Goal: Task Accomplishment & Management: Manage account settings

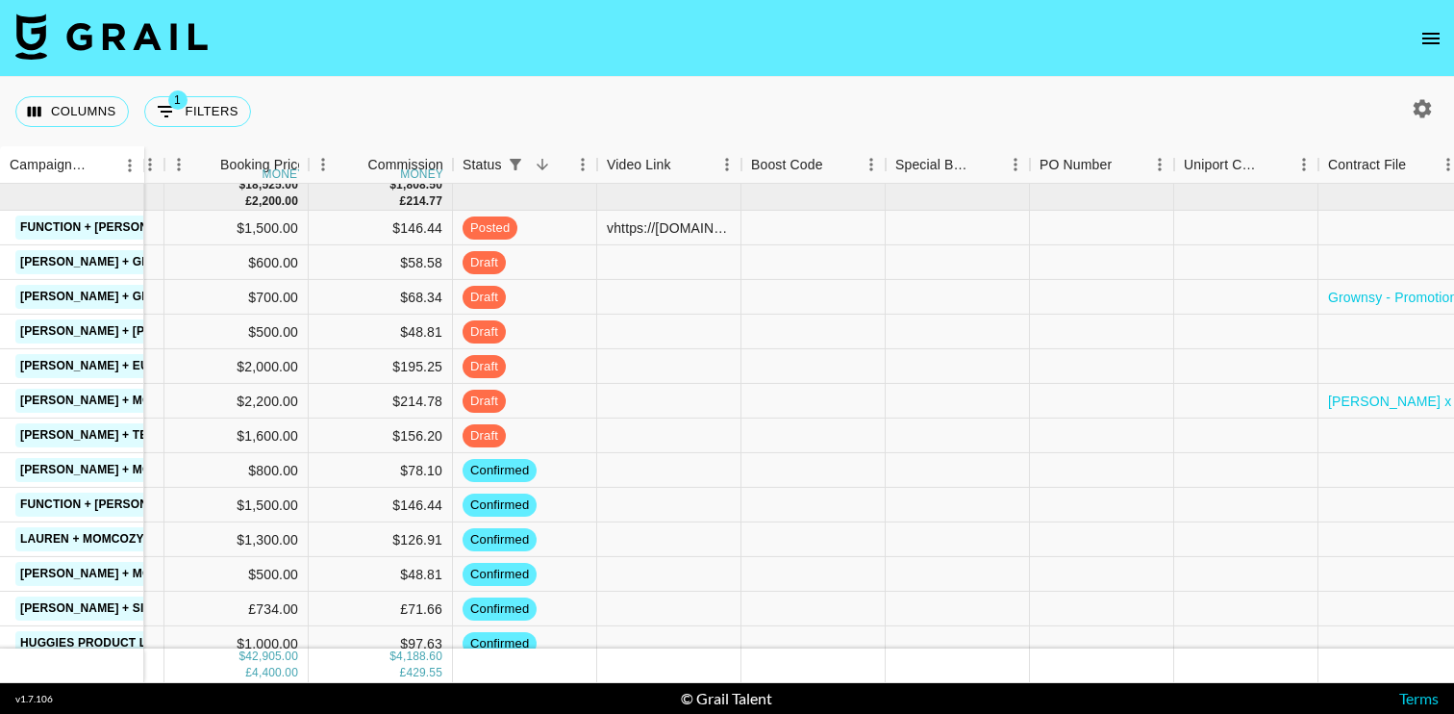
scroll to position [801, 1125]
click at [647, 329] on div at bounding box center [668, 332] width 144 height 35
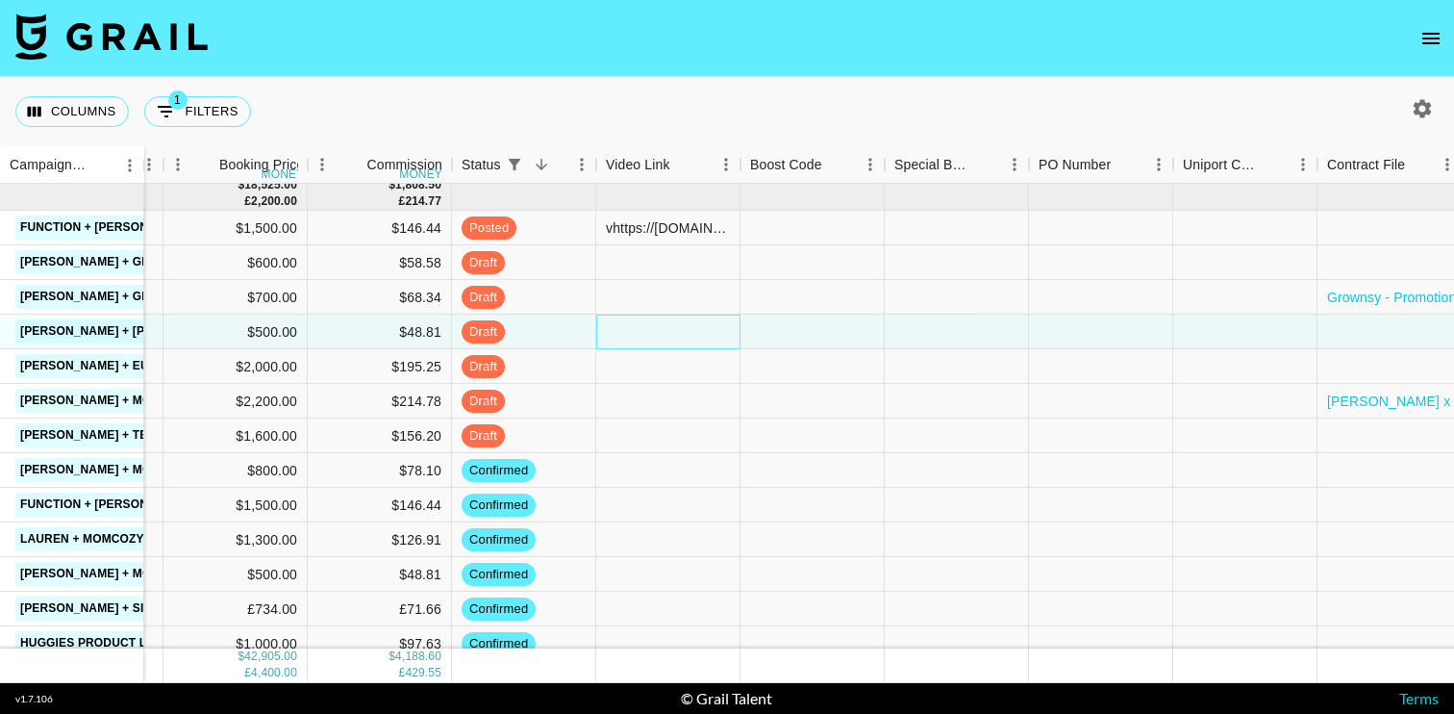
click at [667, 330] on div at bounding box center [668, 332] width 144 height 35
type input "https://www.tiktok.com/@noelledenae/video/7559625648768027934?is_from_webapp=1&…"
click at [728, 366] on div at bounding box center [668, 366] width 144 height 35
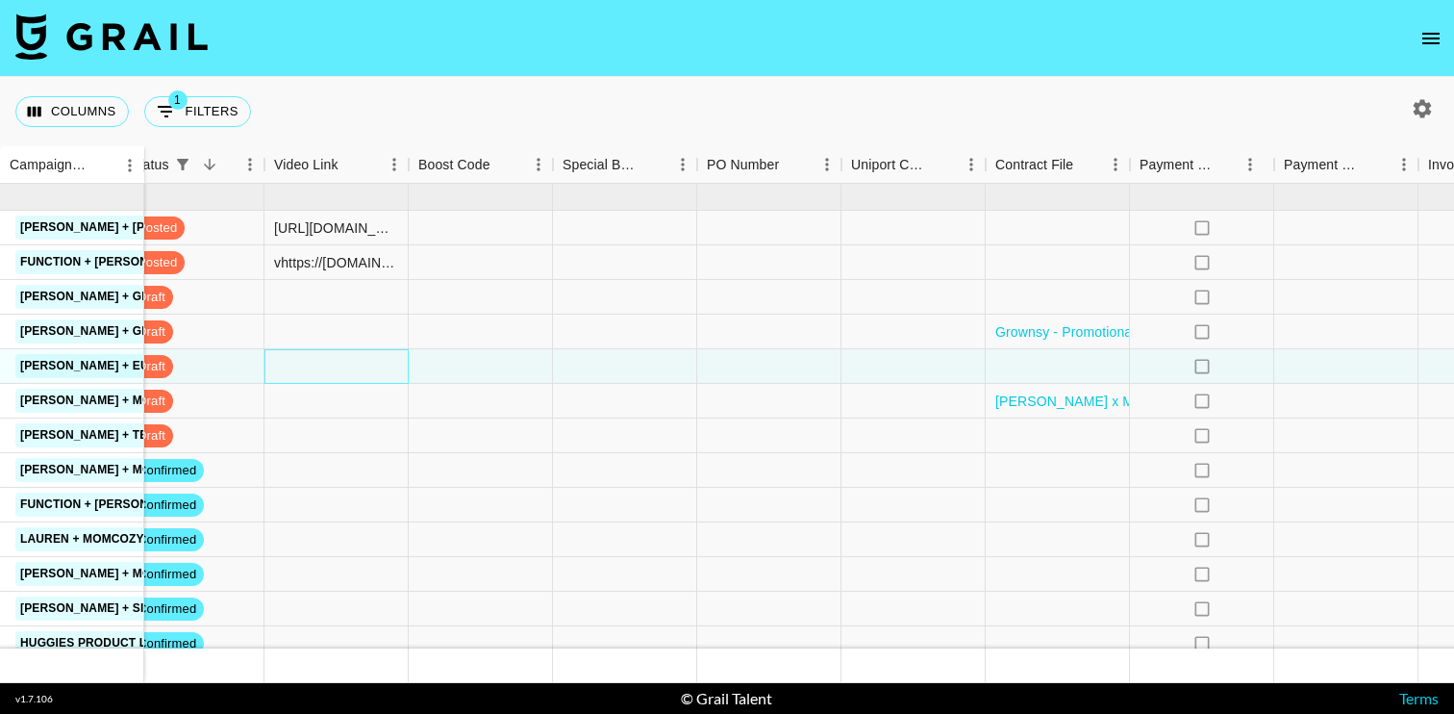
scroll to position [801, 1643]
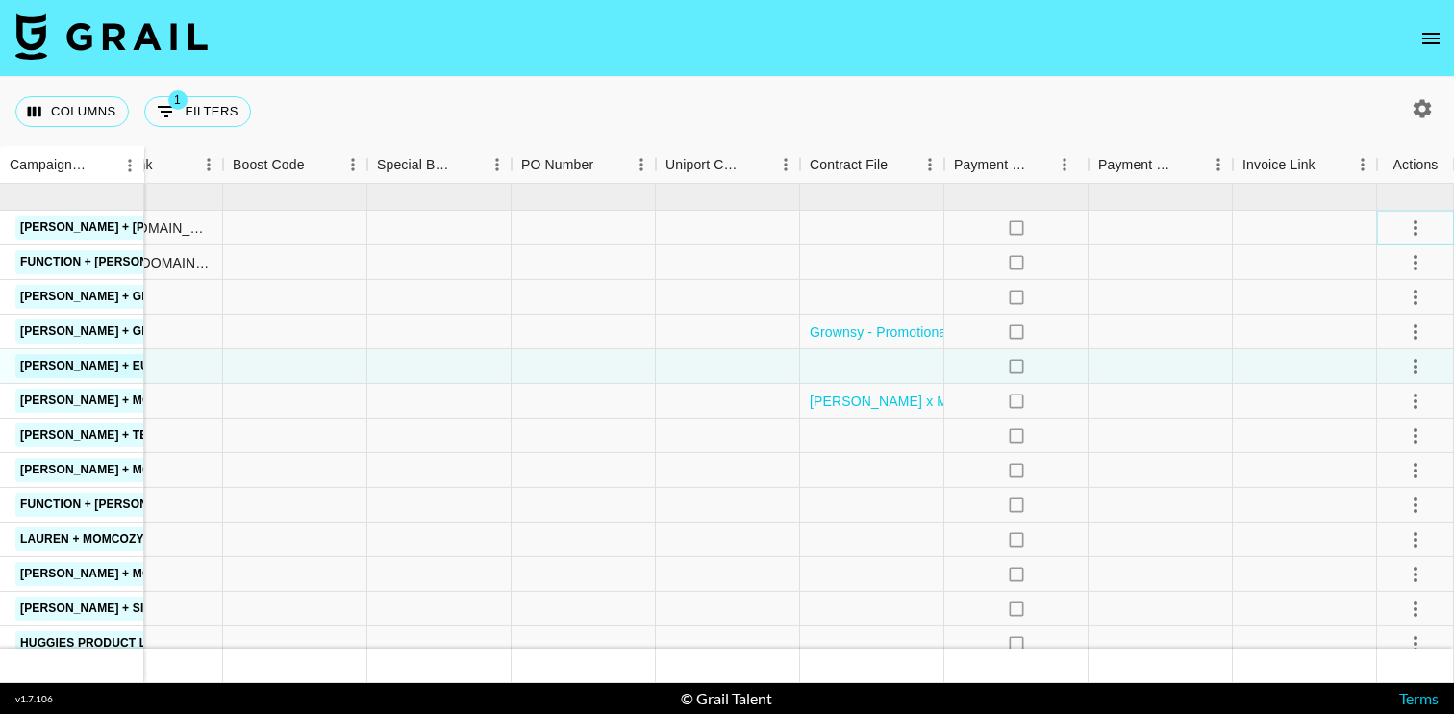
click at [1411, 231] on icon "select merge strategy" at bounding box center [1415, 227] width 23 height 23
click at [1375, 400] on div "Approve" at bounding box center [1374, 407] width 59 height 23
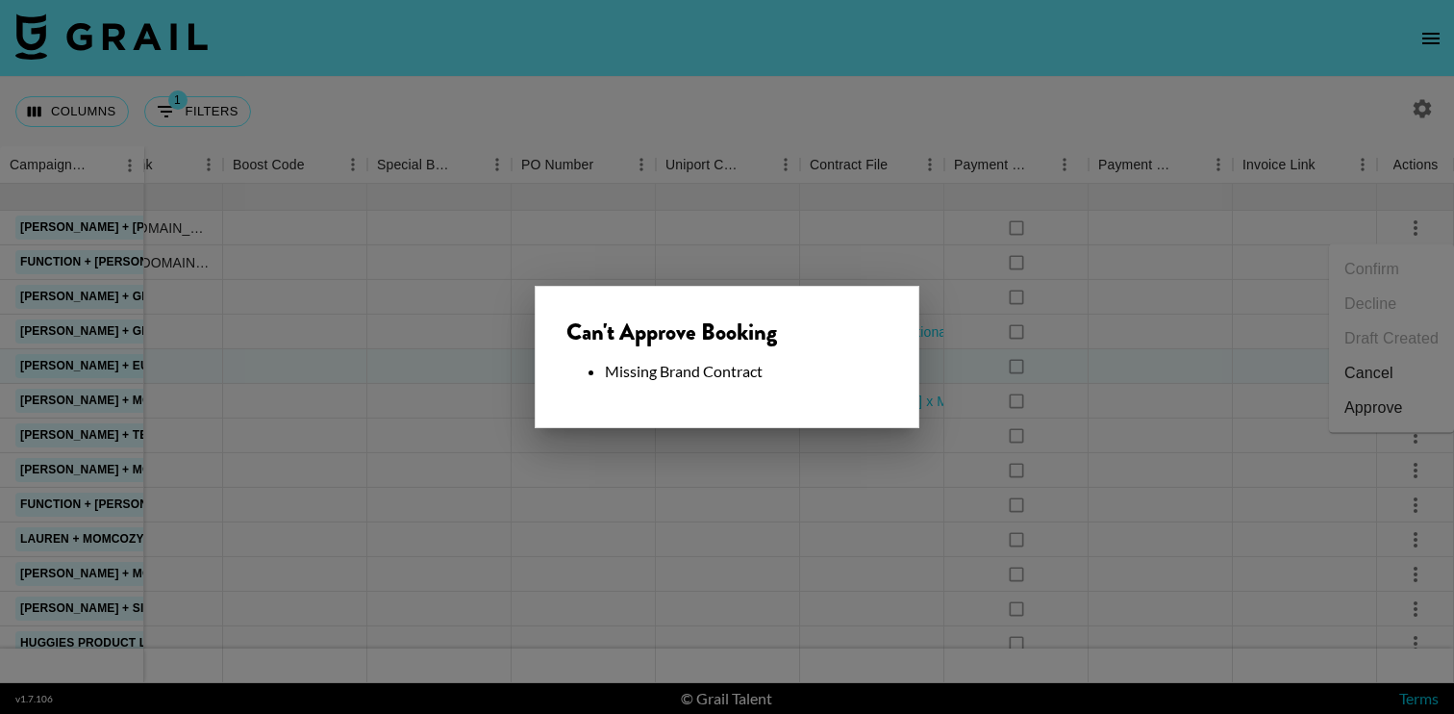
click at [795, 248] on div at bounding box center [727, 357] width 1454 height 714
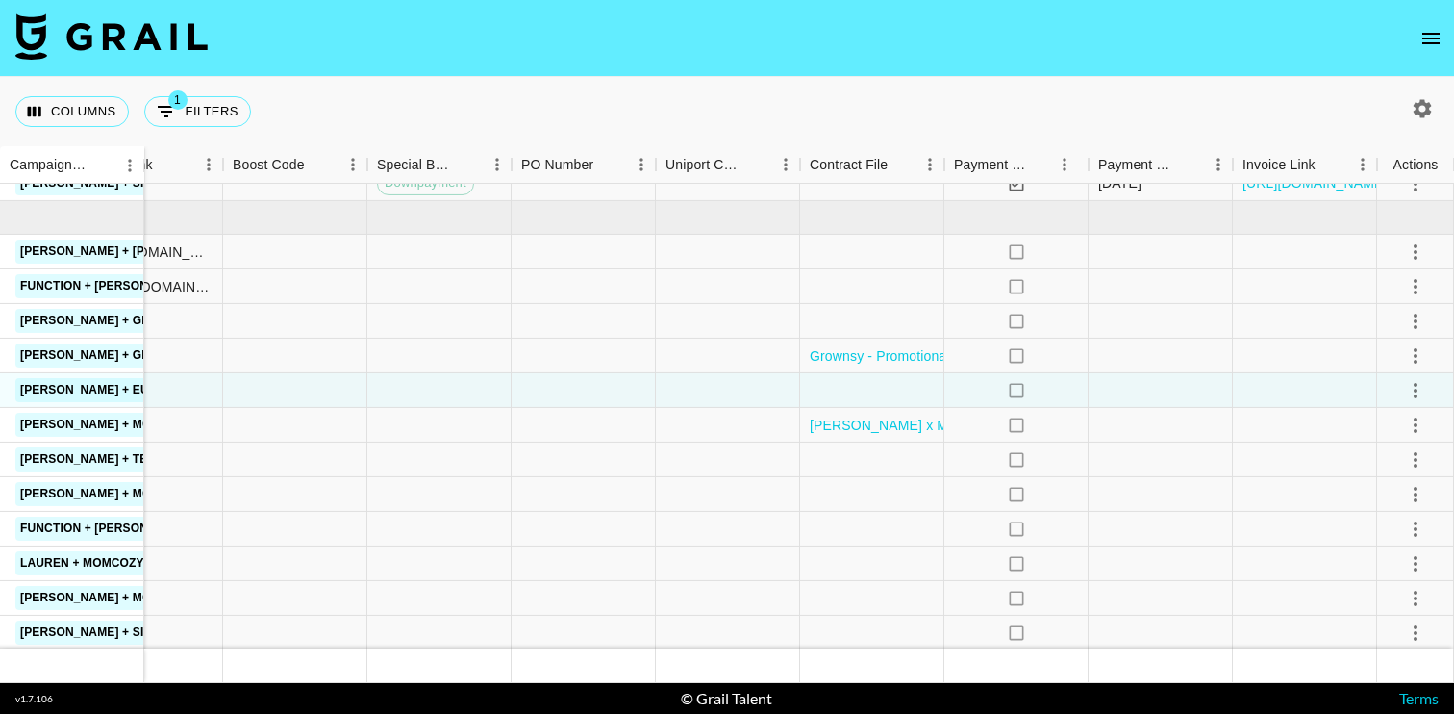
scroll to position [768, 1643]
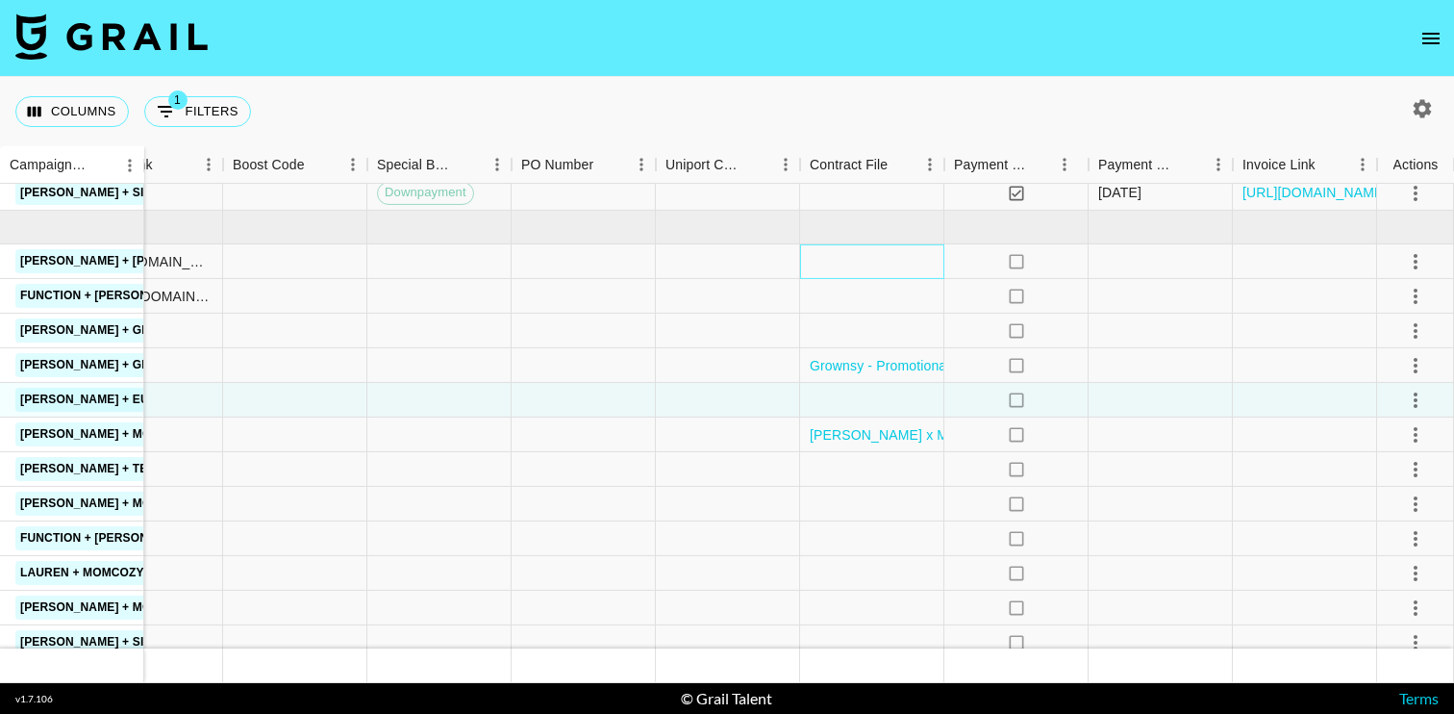
click at [862, 258] on div at bounding box center [872, 261] width 144 height 35
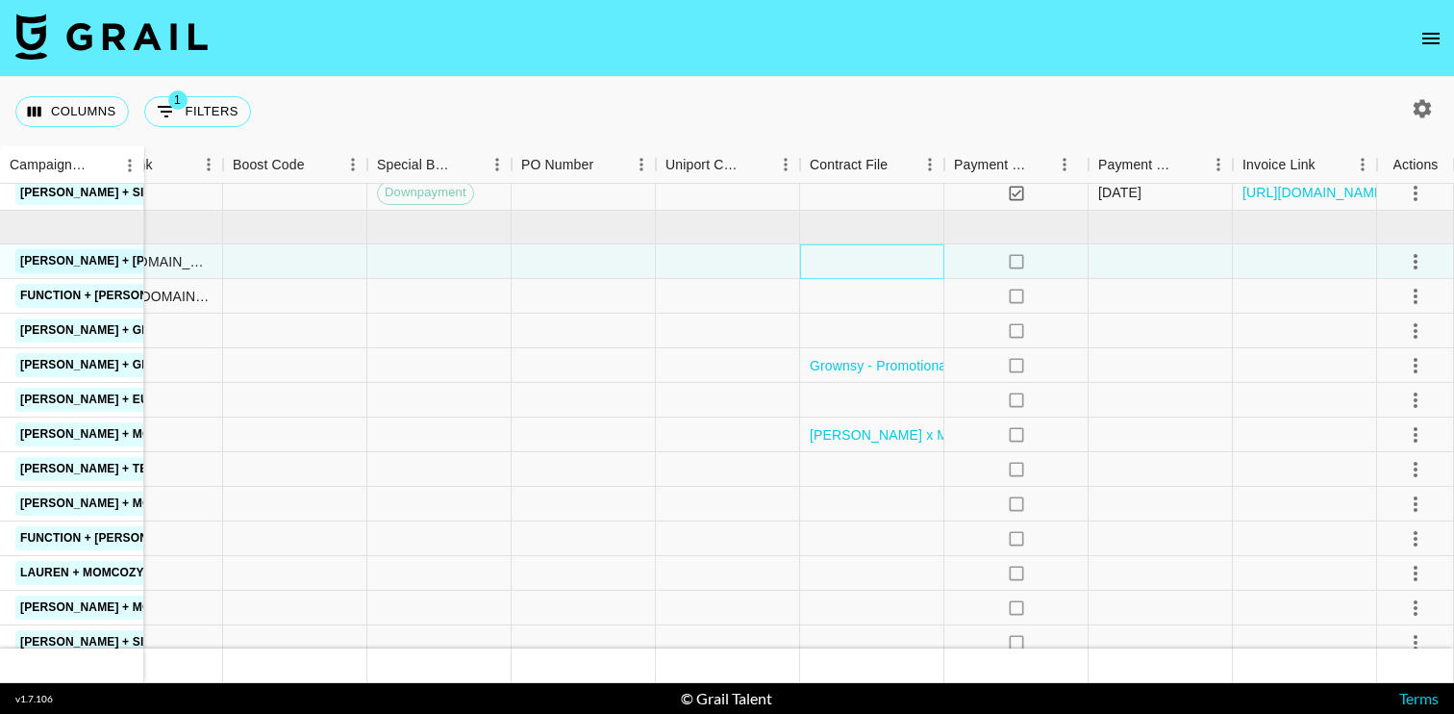
click at [857, 259] on div at bounding box center [872, 261] width 144 height 35
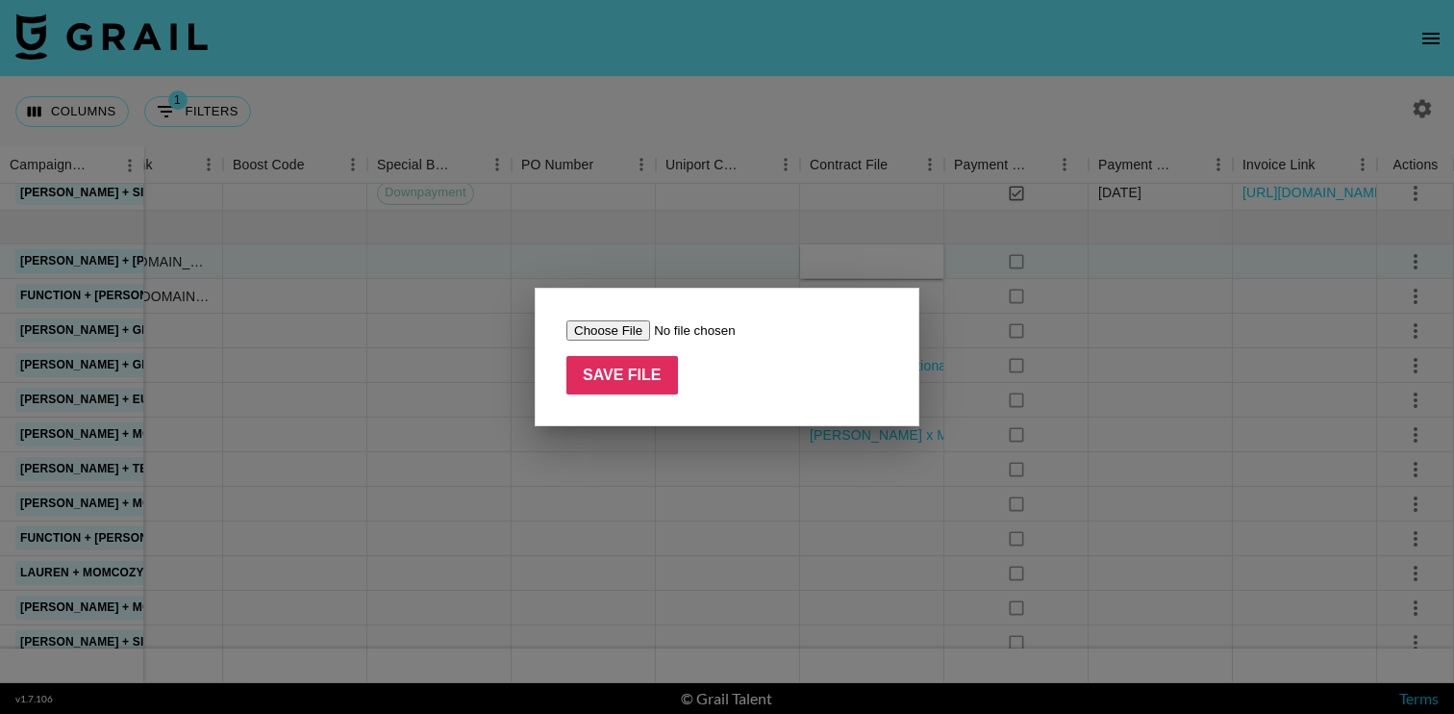
click at [610, 323] on input "file" at bounding box center [688, 330] width 243 height 20
type input "C:\fakepath\Screenshot 2025-10-13 at 5.30.05 p.m..png"
click at [604, 371] on input "Save File" at bounding box center [623, 375] width 112 height 38
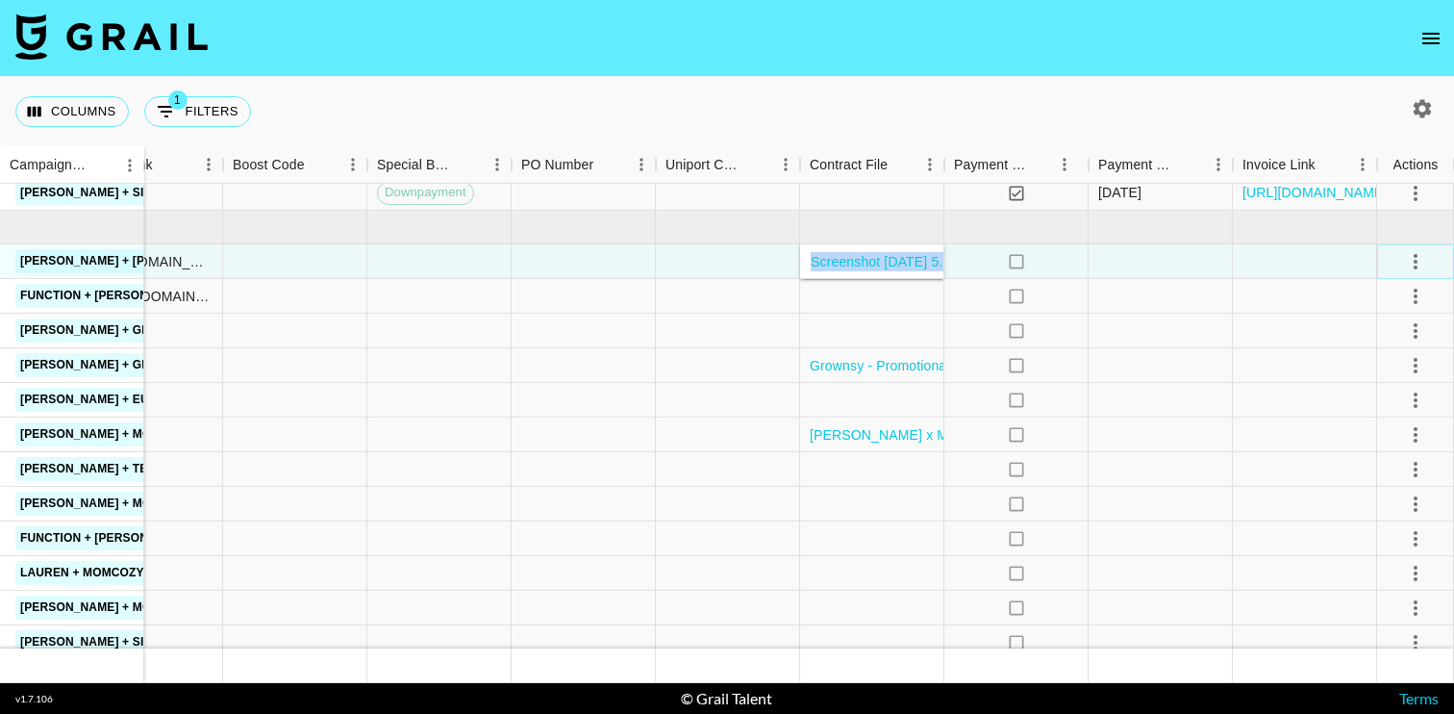
click at [1414, 262] on icon "select merge strategy" at bounding box center [1416, 261] width 4 height 15
click at [1367, 439] on div "Approve" at bounding box center [1374, 441] width 59 height 23
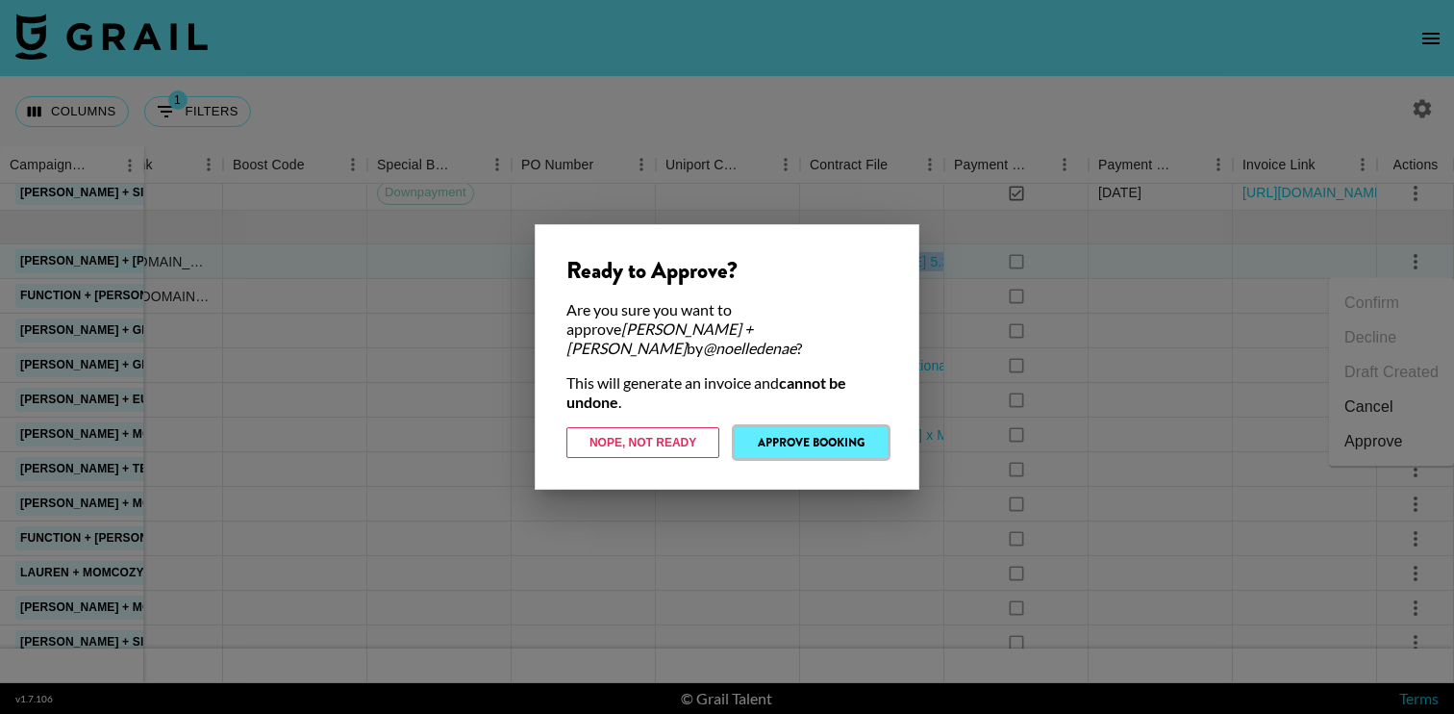
click at [801, 442] on button "Approve Booking" at bounding box center [811, 442] width 153 height 31
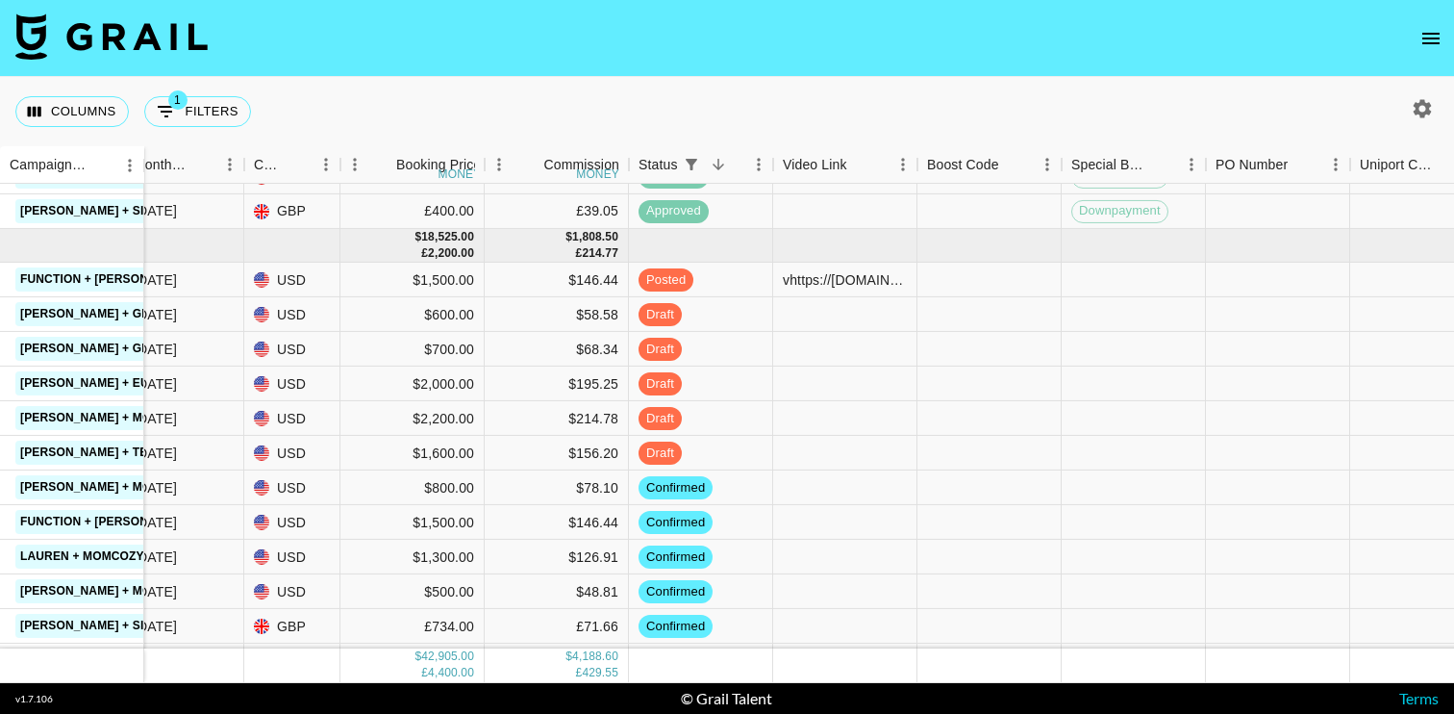
scroll to position [728, 948]
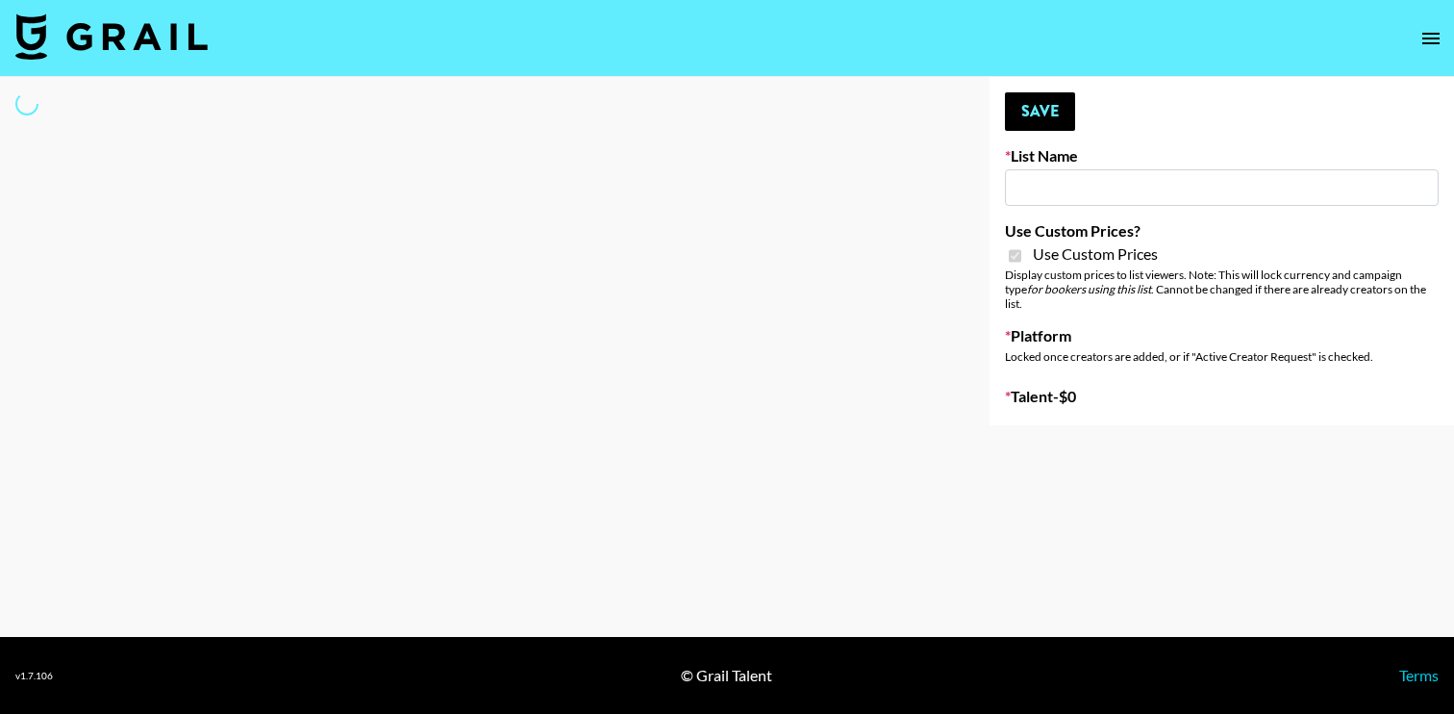
type input "Evry Jewels"
checkbox input "true"
select select "Brand"
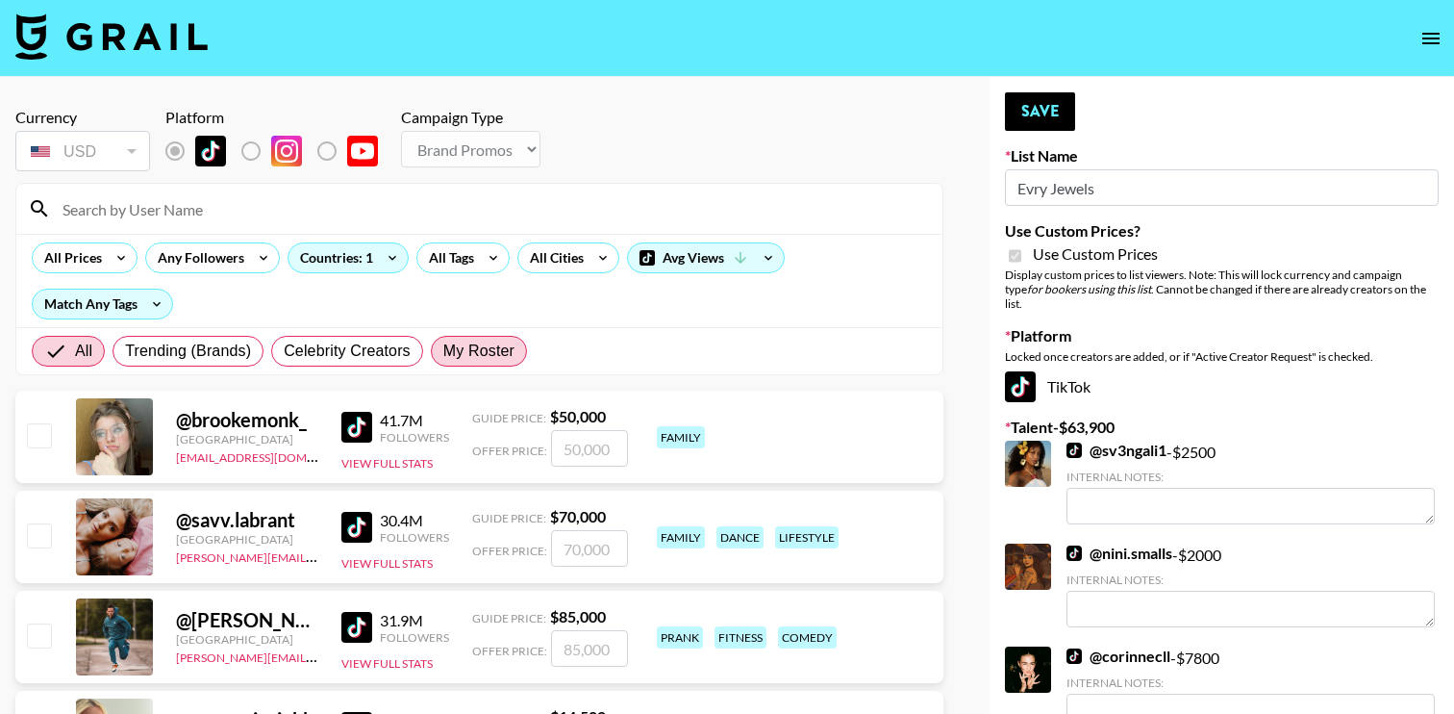
click at [479, 350] on span "My Roster" at bounding box center [478, 351] width 71 height 23
click at [443, 351] on input "My Roster" at bounding box center [443, 351] width 0 height 0
radio input "true"
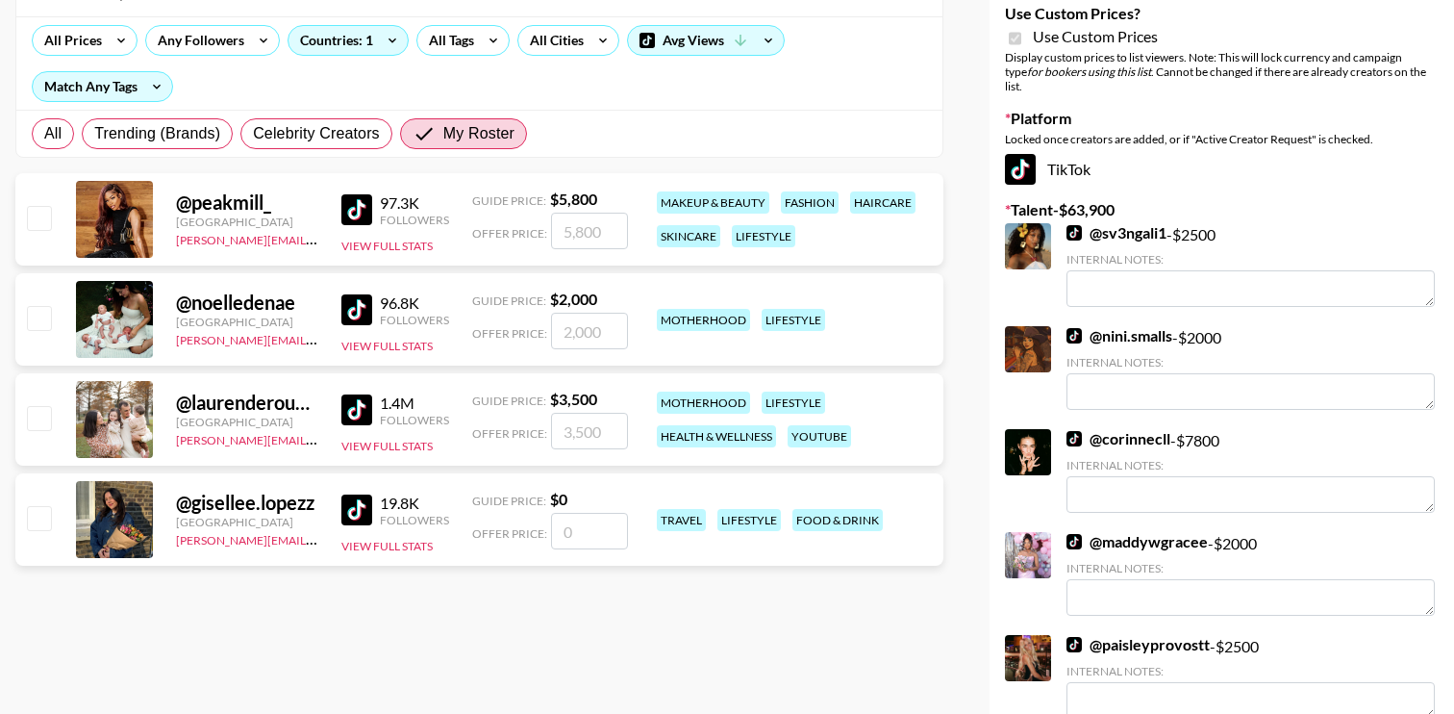
scroll to position [234, 0]
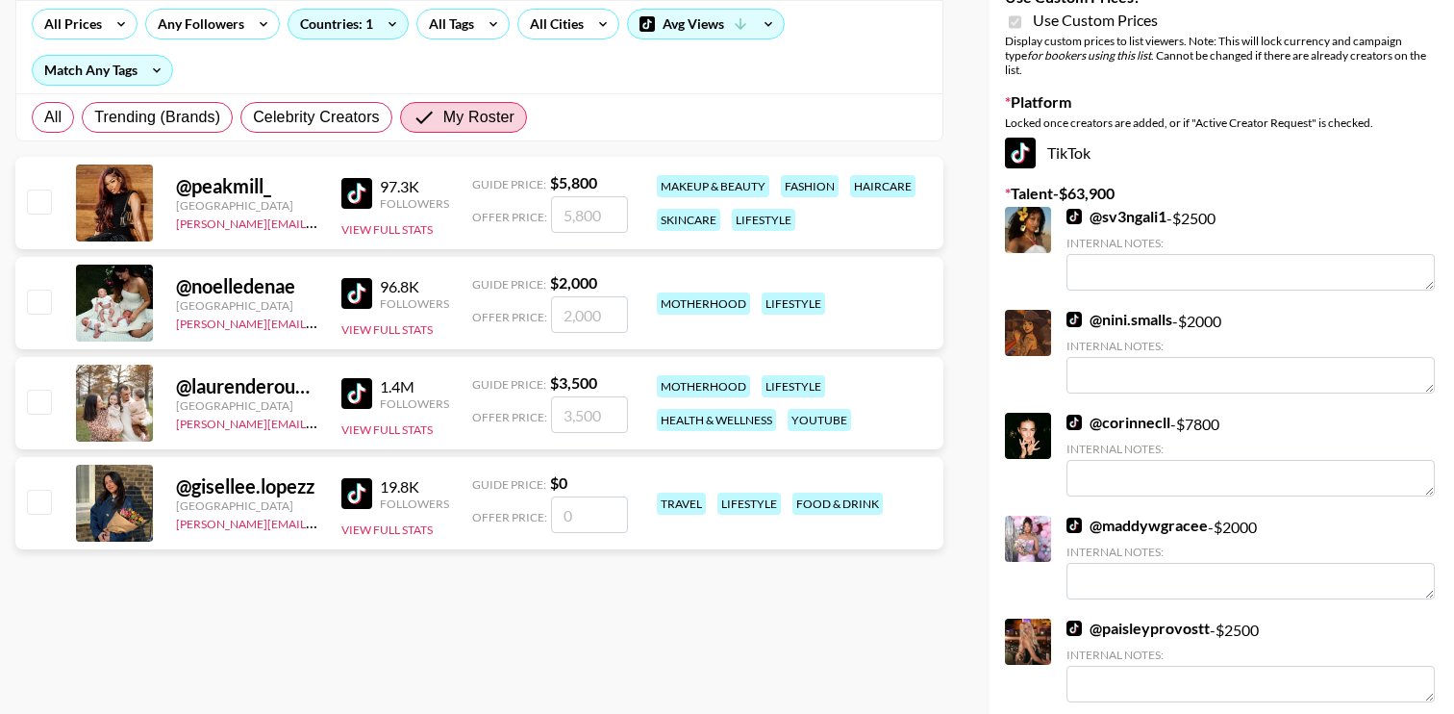
click at [44, 312] on input "checkbox" at bounding box center [38, 301] width 23 height 23
checkbox input "true"
type input "2000"
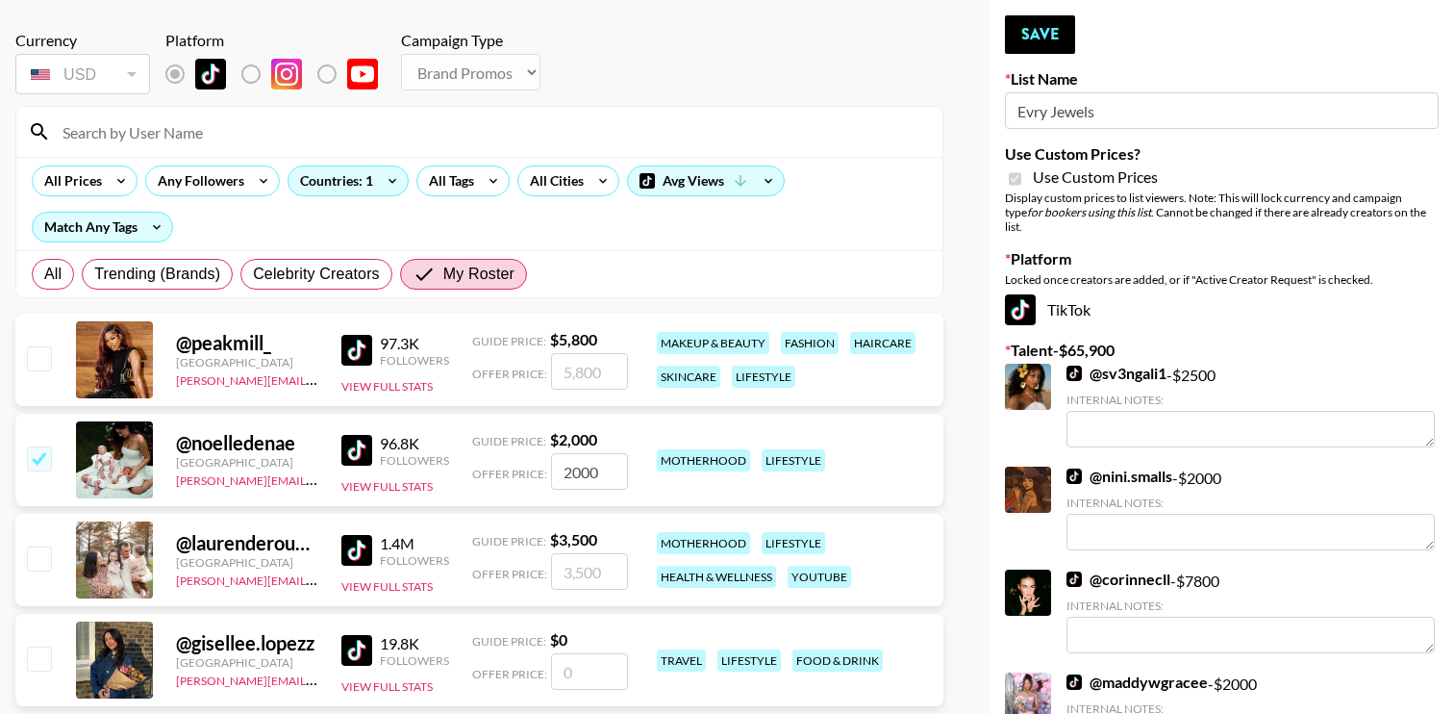
scroll to position [73, 0]
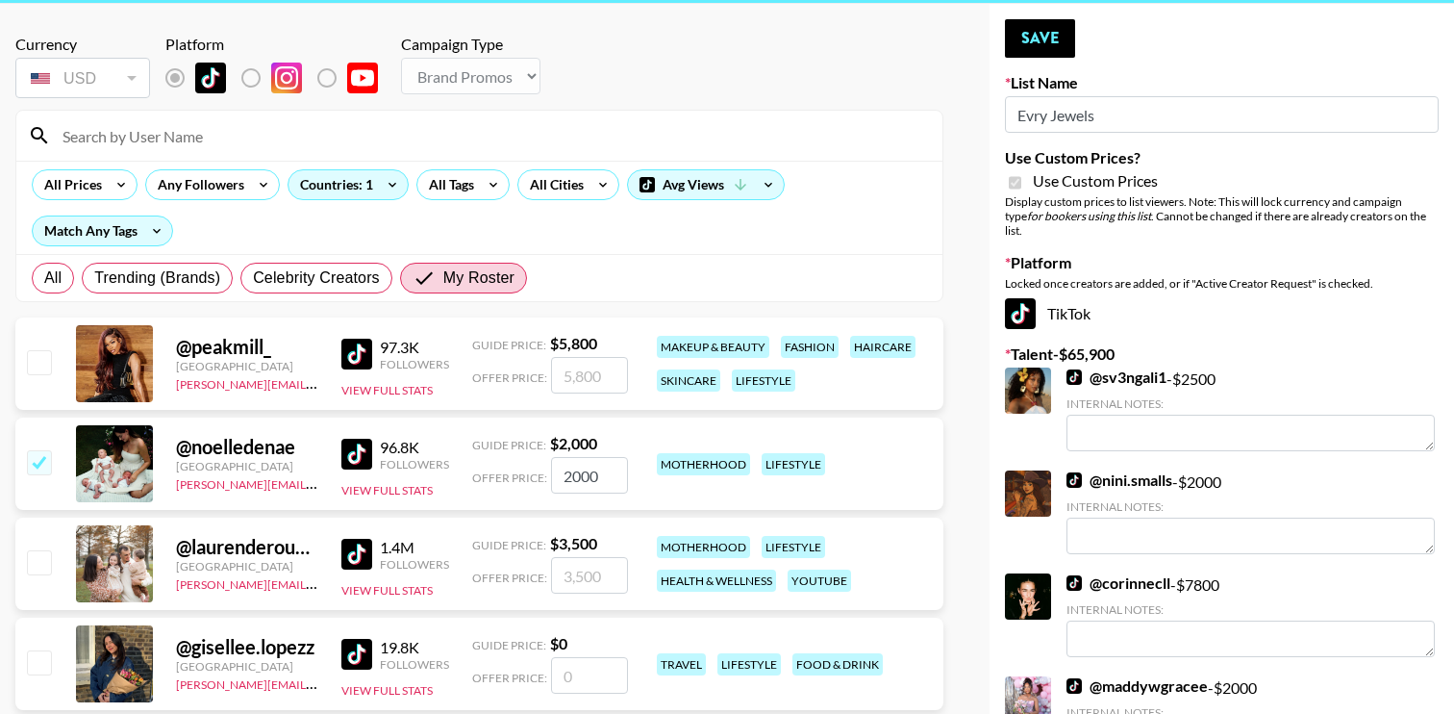
click at [41, 363] on input "checkbox" at bounding box center [38, 361] width 23 height 23
checkbox input "true"
type input "5800"
click at [1045, 45] on button "Save" at bounding box center [1040, 38] width 70 height 38
radio input "true"
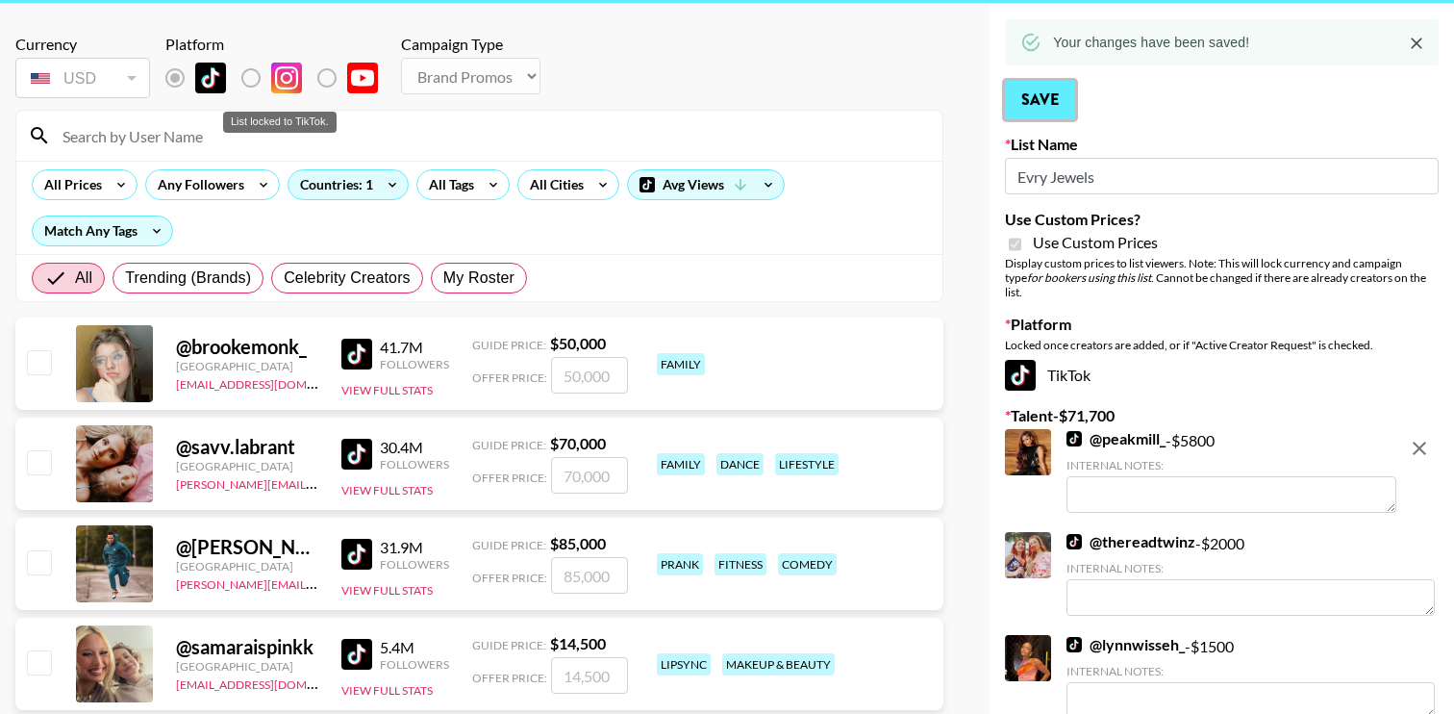
scroll to position [0, 0]
